Goal: Find specific page/section: Find specific page/section

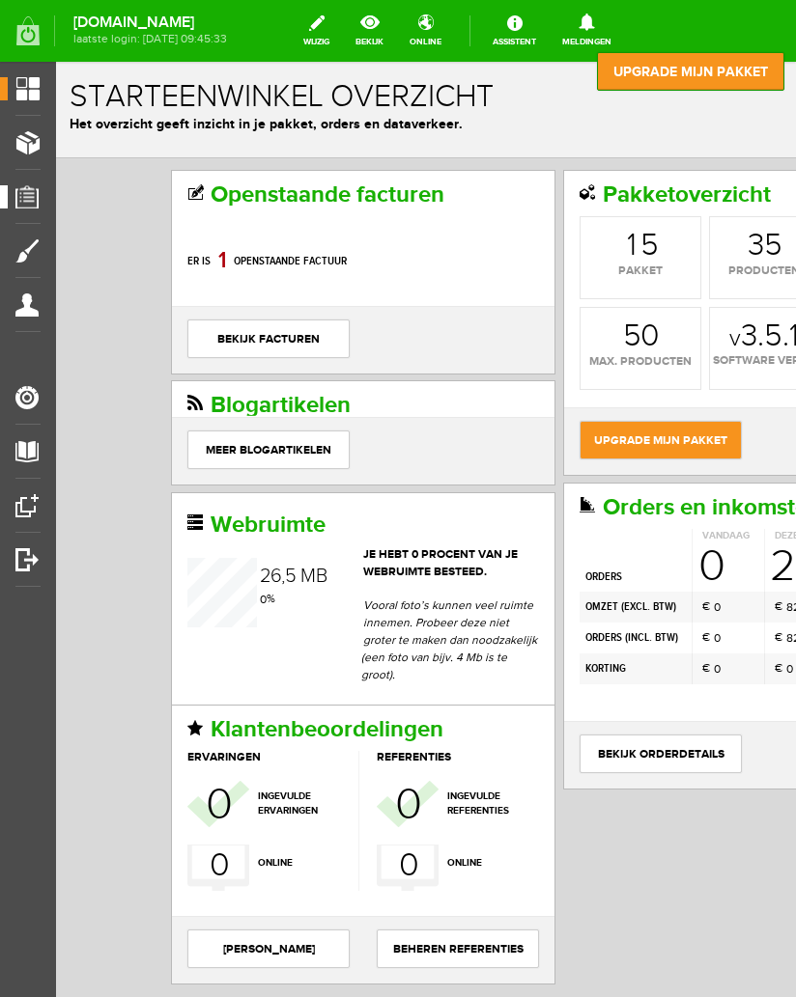
click at [31, 194] on span "Orders" at bounding box center [34, 196] width 53 height 16
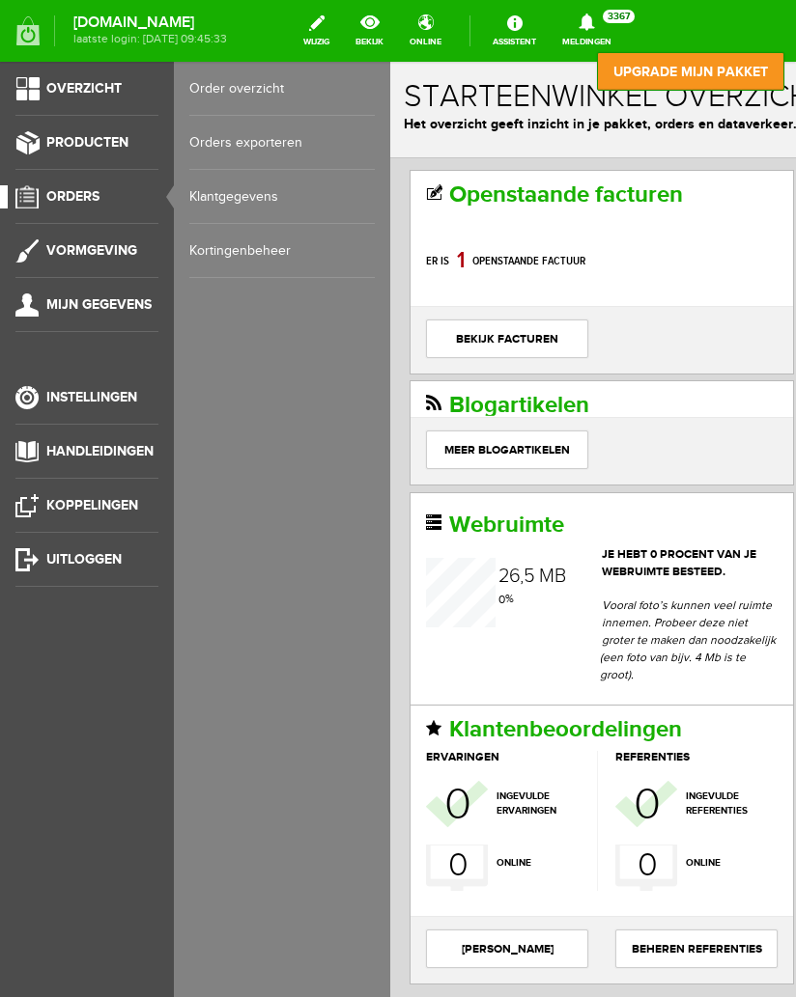
click at [264, 204] on link "Klantgegevens" at bounding box center [281, 197] width 185 height 54
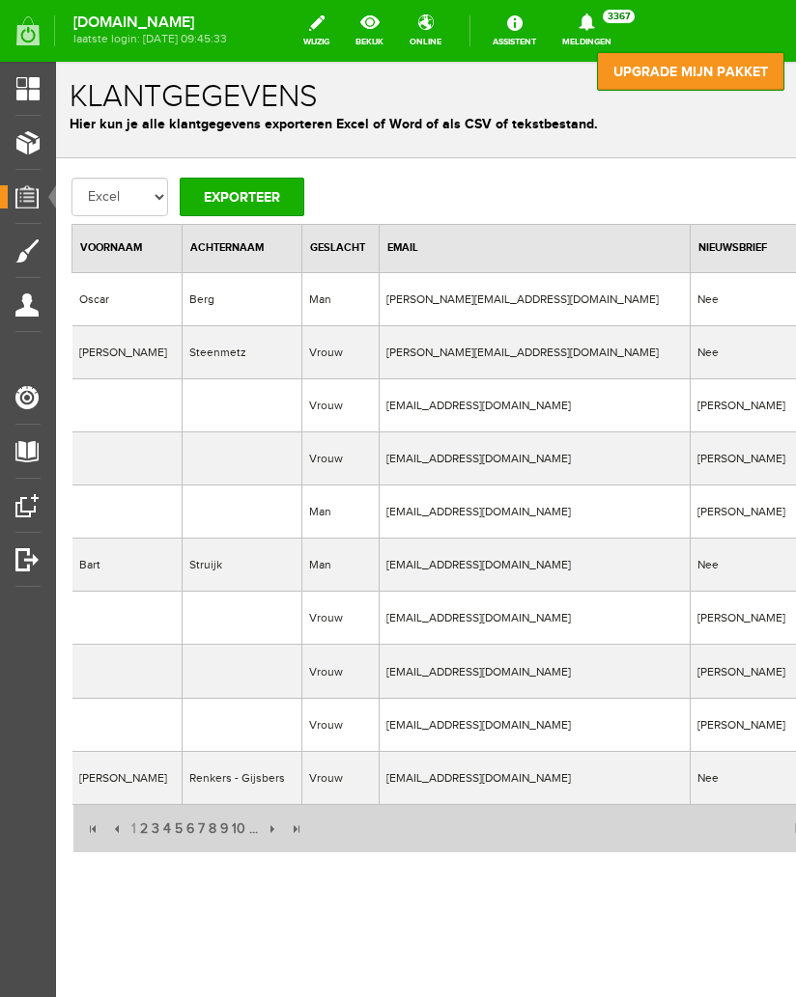
type input "klein"
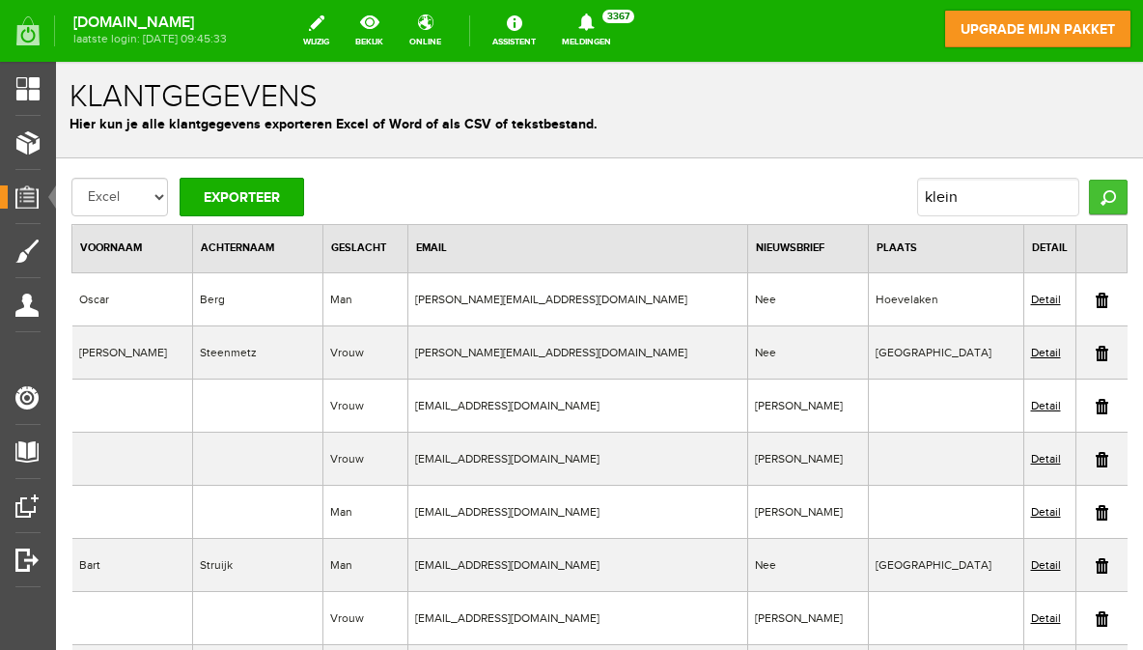
click at [795, 187] on input "Zoeken" at bounding box center [1108, 197] width 39 height 35
click at [795, 191] on input "Zoeken" at bounding box center [1108, 197] width 39 height 35
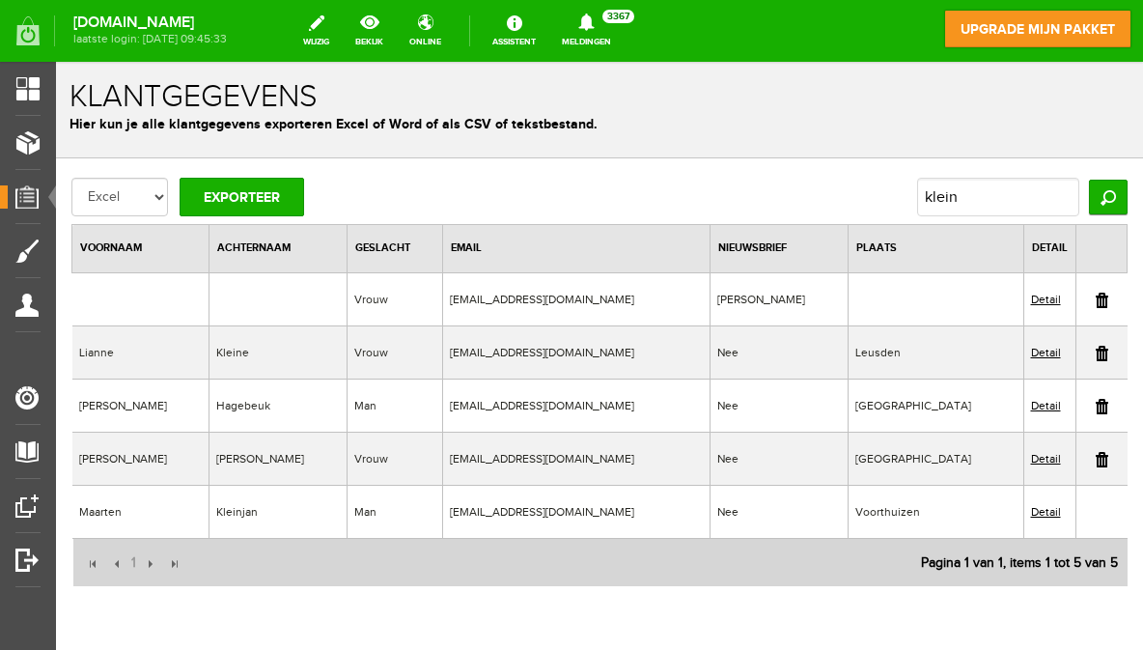
click at [795, 454] on link "Detail" at bounding box center [1046, 459] width 30 height 14
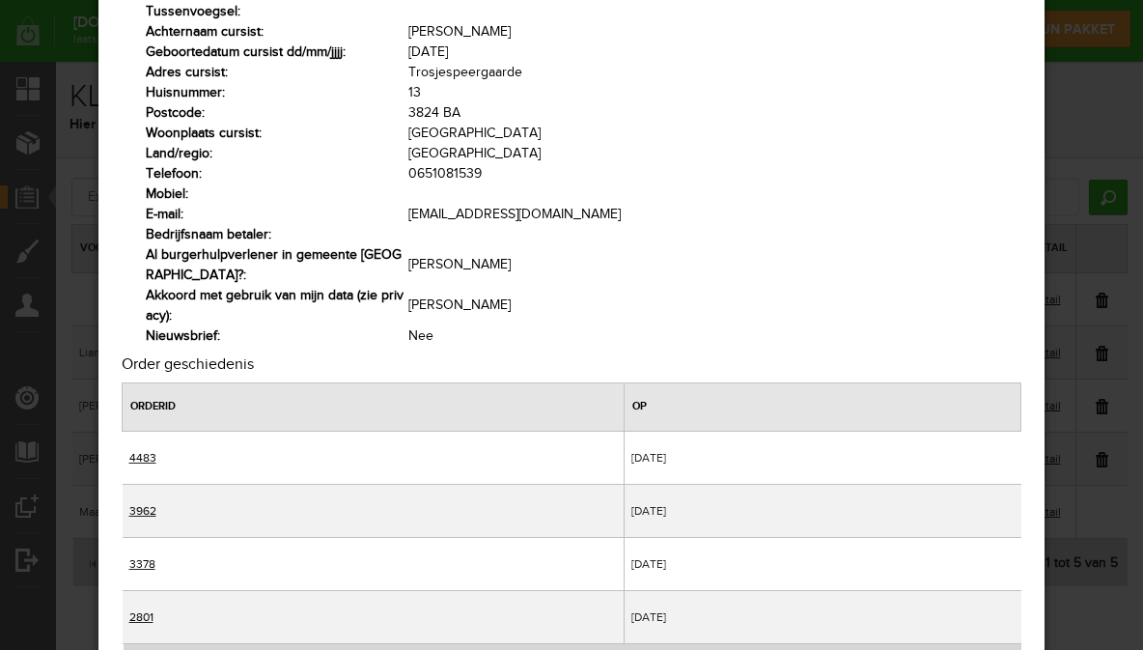
scroll to position [136, 0]
click at [142, 452] on link "4483" at bounding box center [142, 459] width 27 height 14
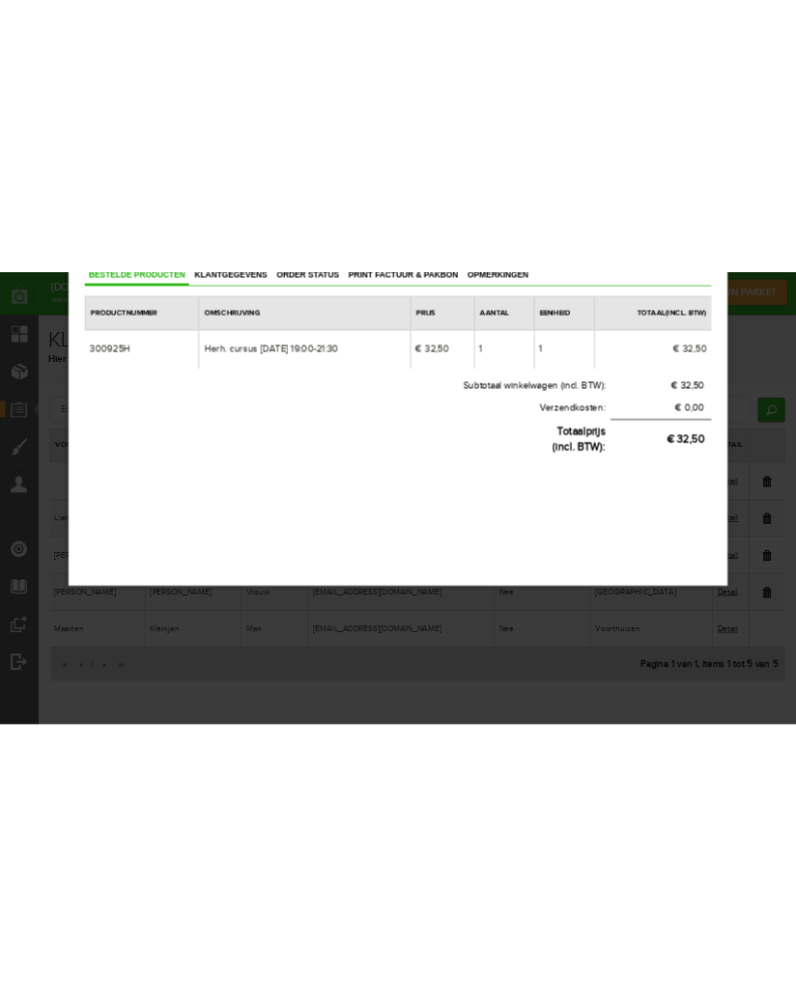
scroll to position [0, 0]
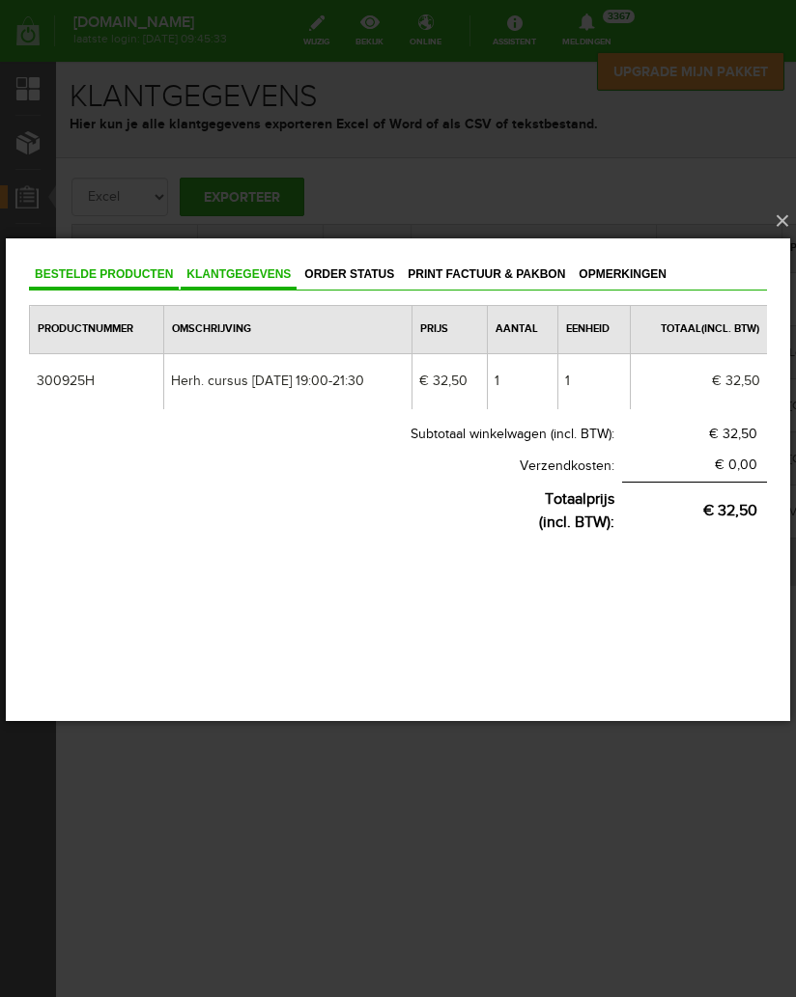
click at [266, 261] on link "Klantgegevens" at bounding box center [239, 275] width 116 height 28
